Goal: Find specific page/section: Find specific page/section

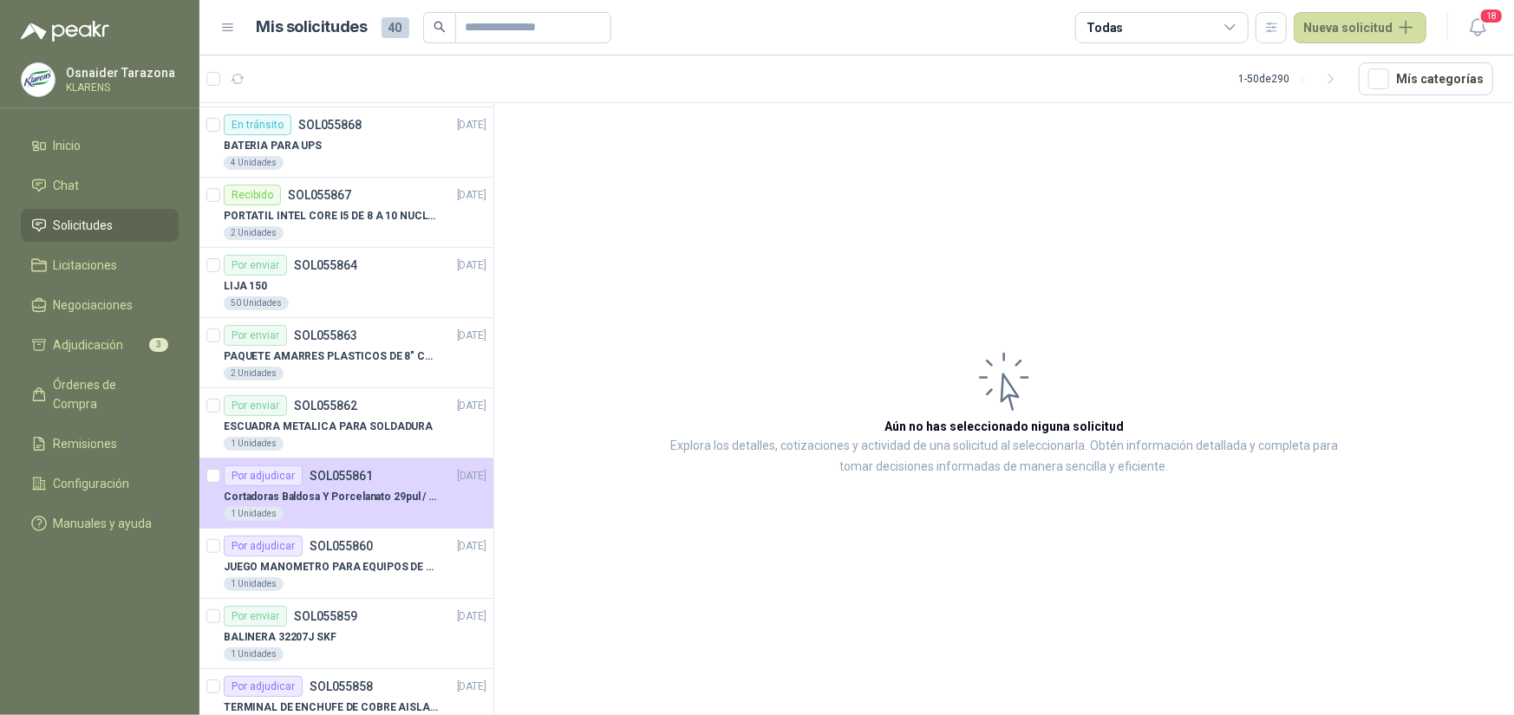
scroll to position [520, 0]
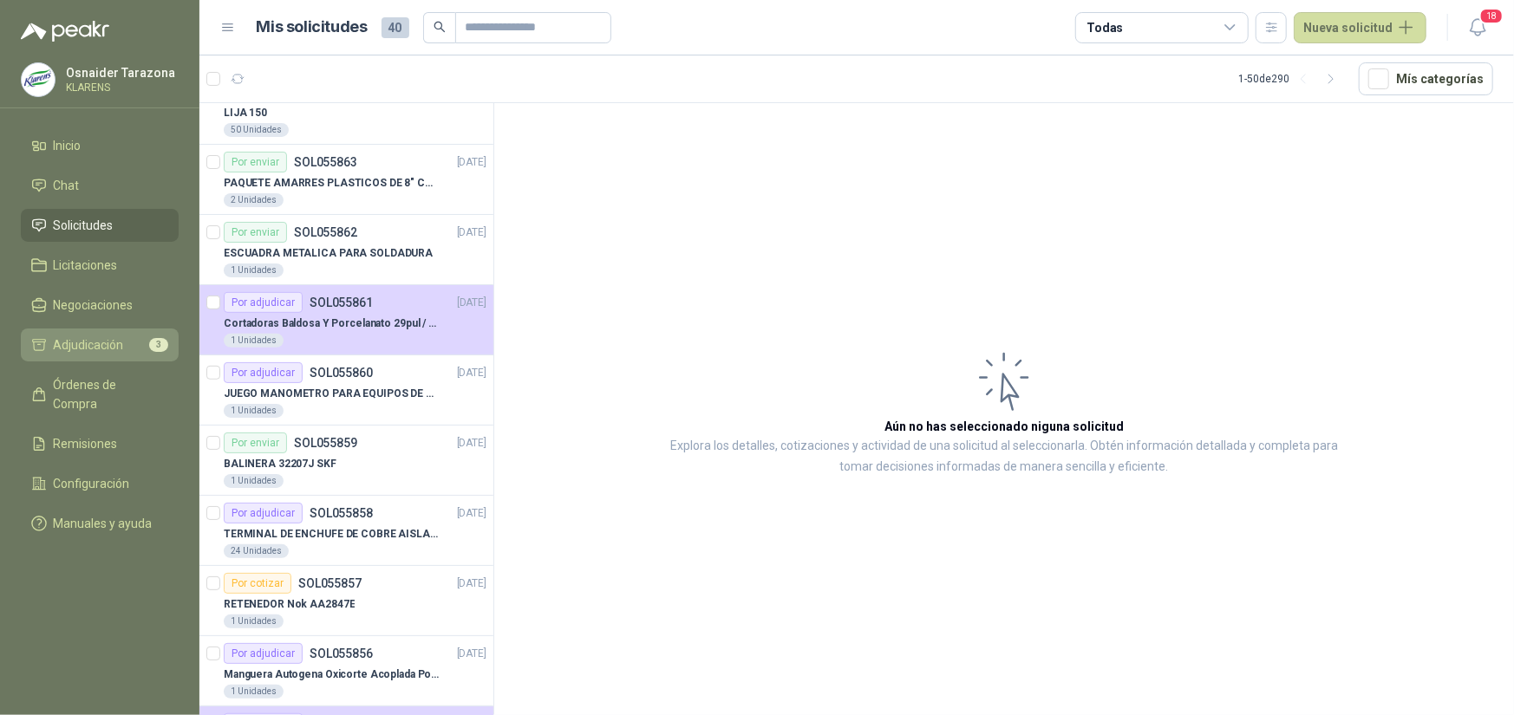
click at [65, 336] on span "Adjudicación" at bounding box center [89, 345] width 70 height 19
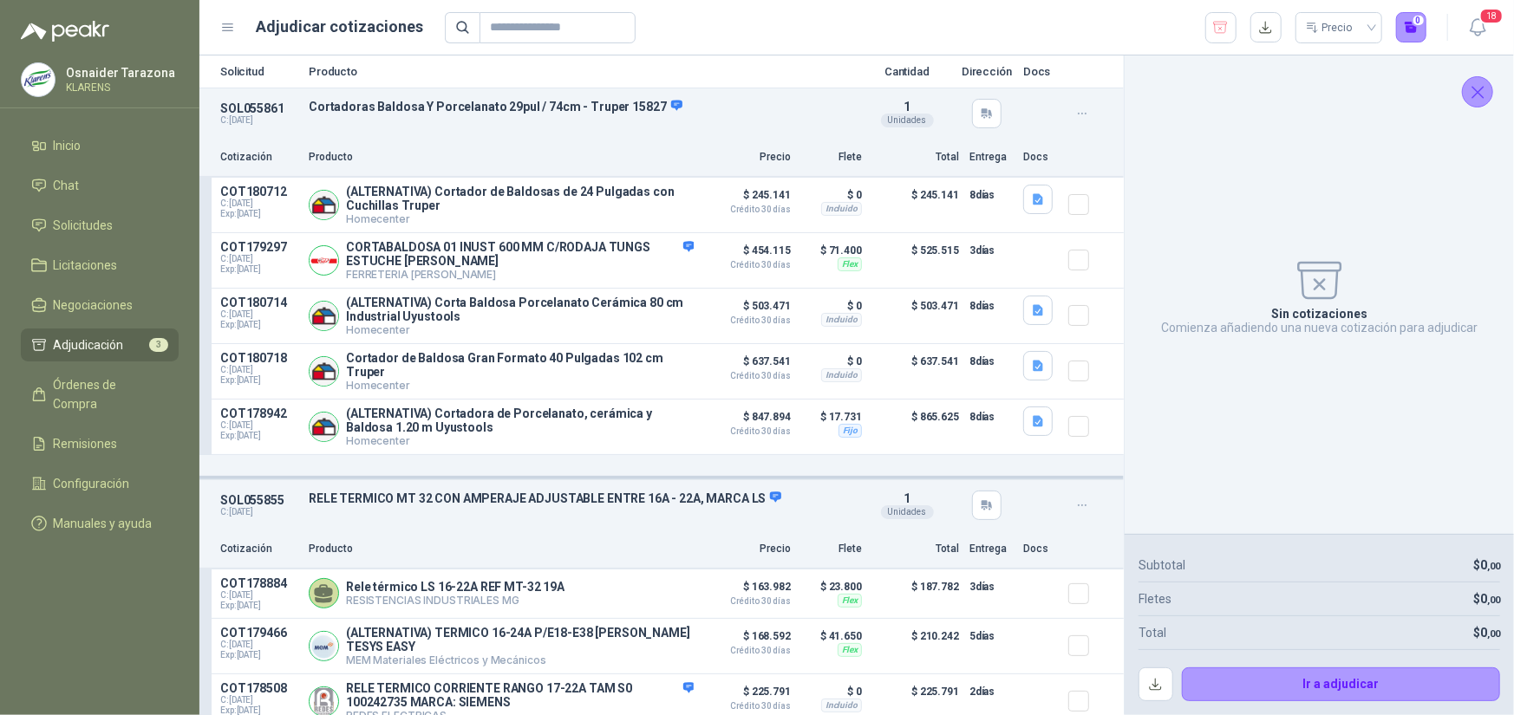
click at [110, 342] on span "Adjudicación" at bounding box center [89, 345] width 70 height 19
click at [99, 225] on span "Solicitudes" at bounding box center [84, 225] width 60 height 19
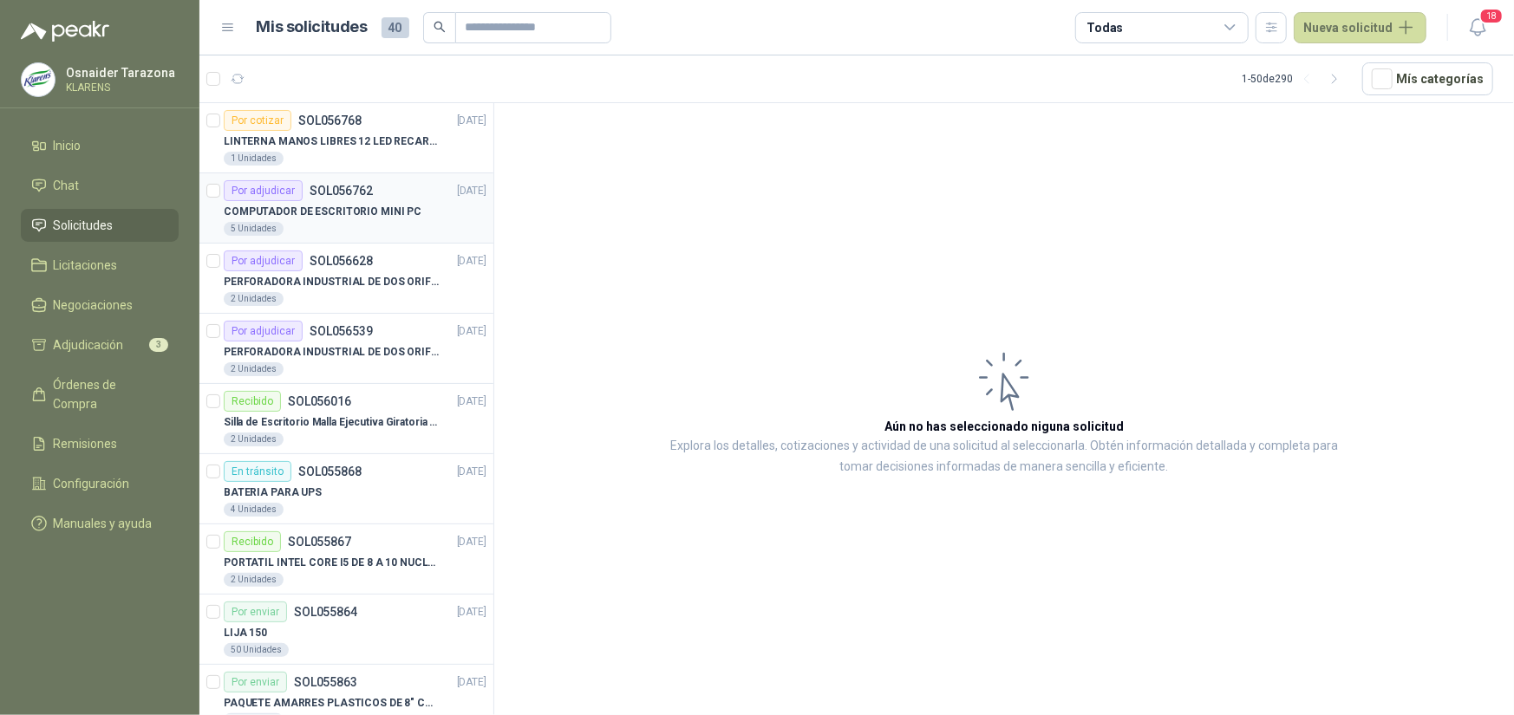
click at [388, 212] on p "COMPUTADOR DE ESCRITORIO MINI PC" at bounding box center [323, 212] width 198 height 16
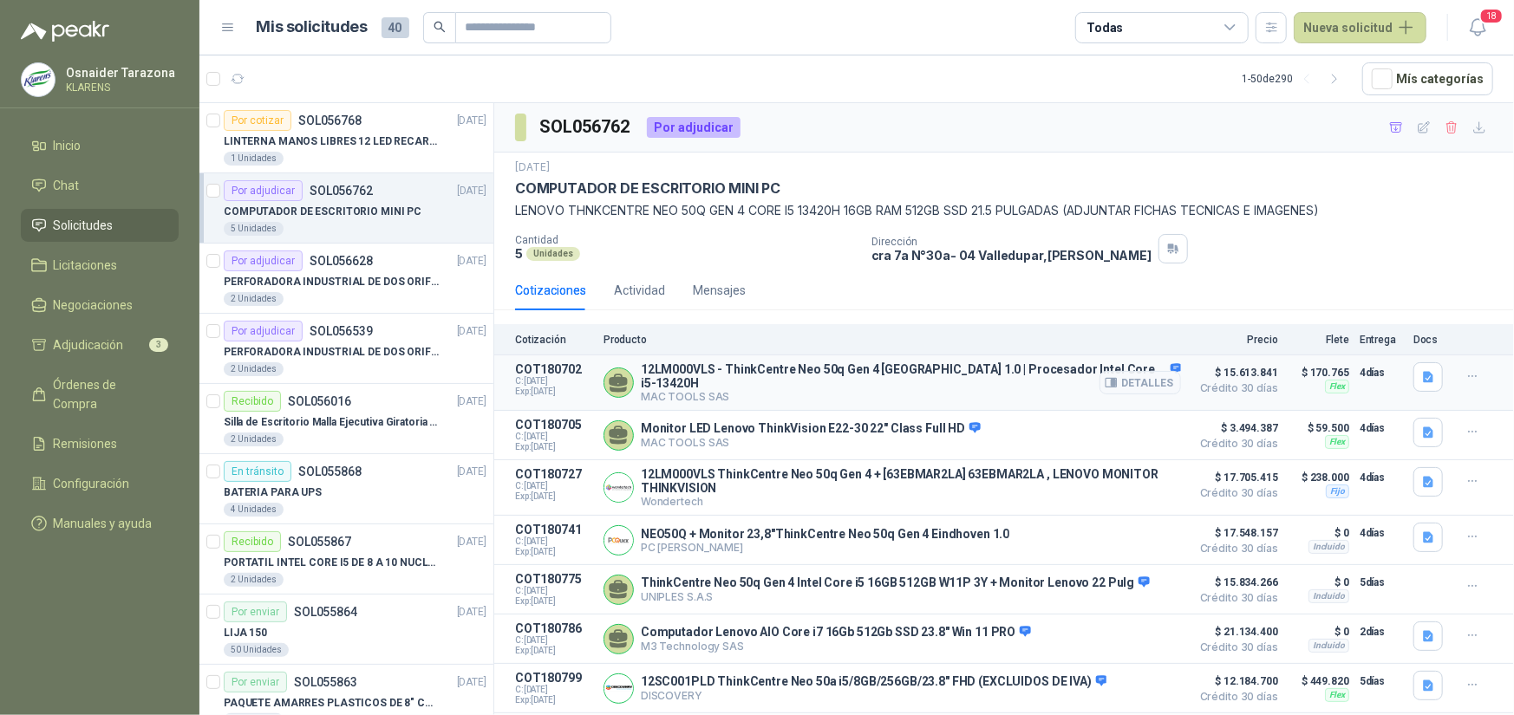
scroll to position [43, 0]
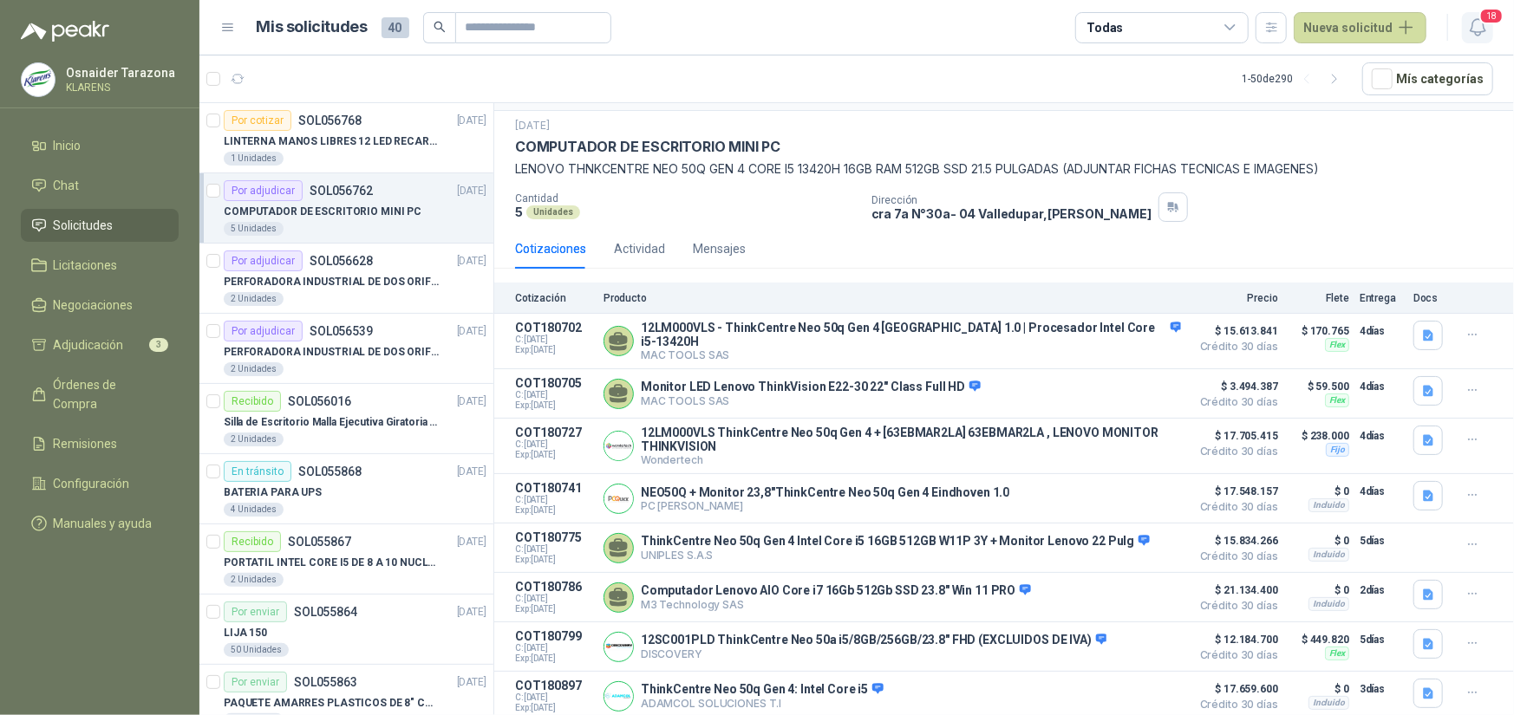
click at [1467, 28] on icon "button" at bounding box center [1478, 27] width 22 height 22
click at [108, 221] on span "Solicitudes" at bounding box center [84, 225] width 60 height 19
